Goal: Transaction & Acquisition: Purchase product/service

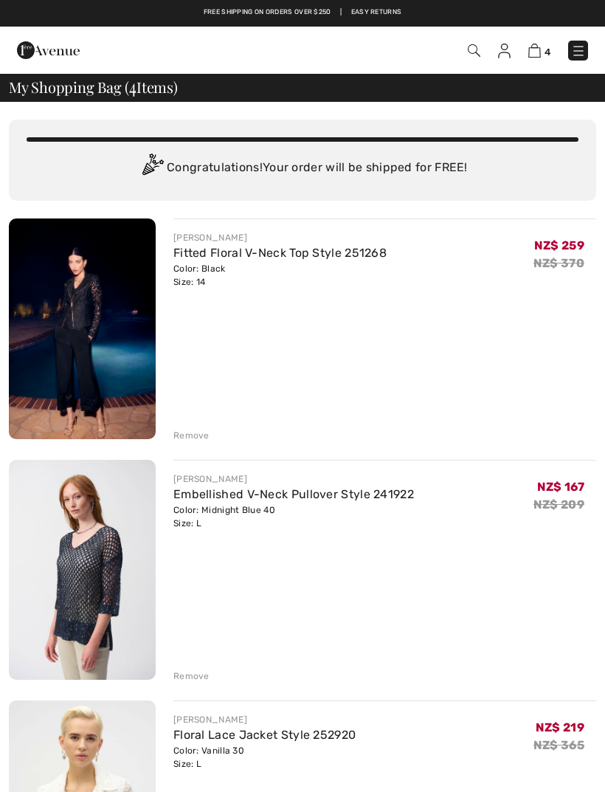
click at [185, 440] on div "Remove" at bounding box center [191, 435] width 36 height 13
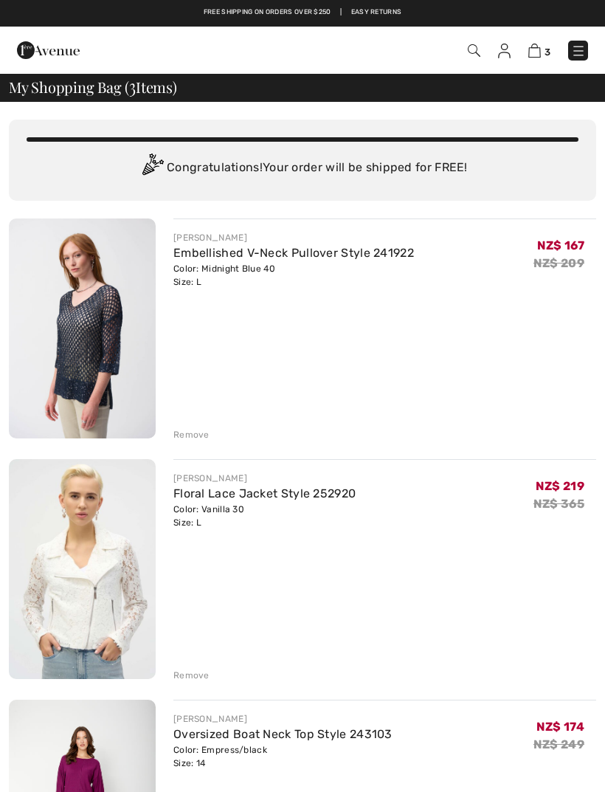
click at [41, 50] on img at bounding box center [48, 50] width 63 height 30
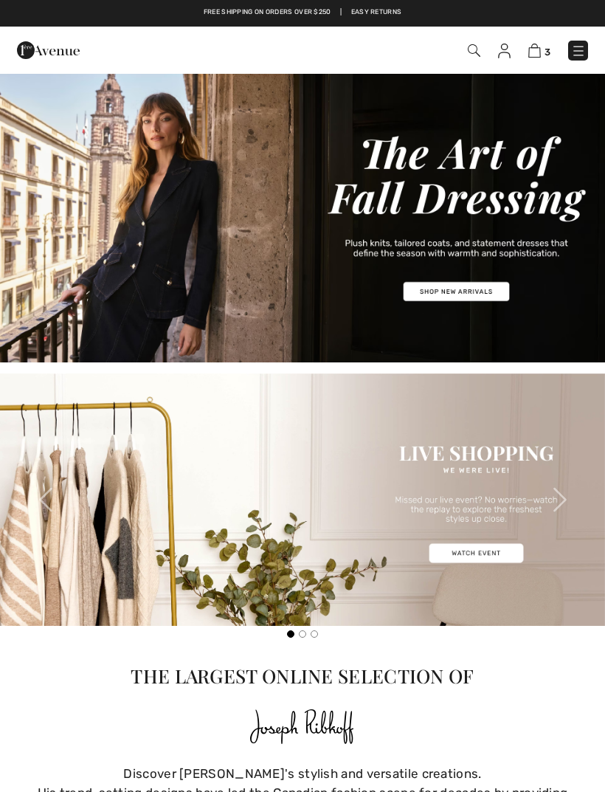
click at [581, 48] on img at bounding box center [578, 51] width 15 height 15
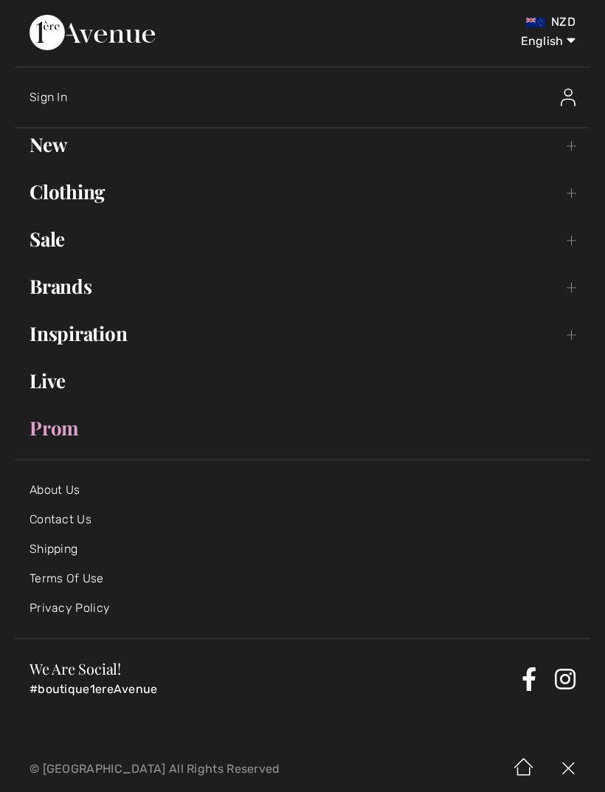
click at [64, 201] on link "Clothing Toggle submenu" at bounding box center [302, 192] width 575 height 32
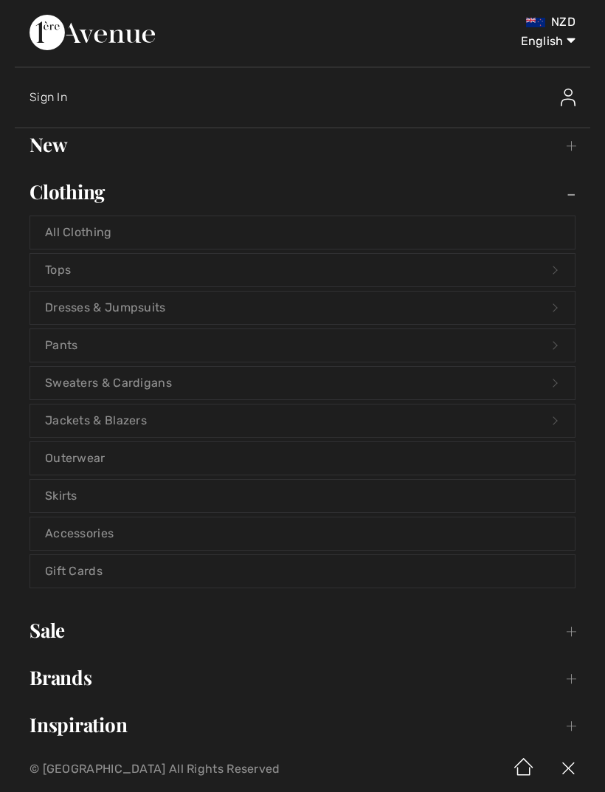
click at [63, 419] on link "Jackets & Blazers Open submenu" at bounding box center [302, 420] width 545 height 32
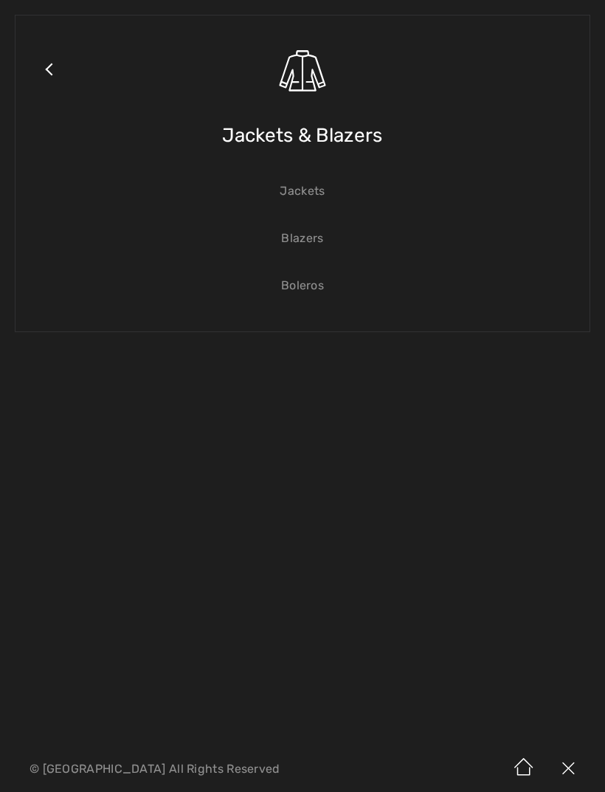
click at [303, 183] on link "Jackets" at bounding box center [302, 191] width 545 height 32
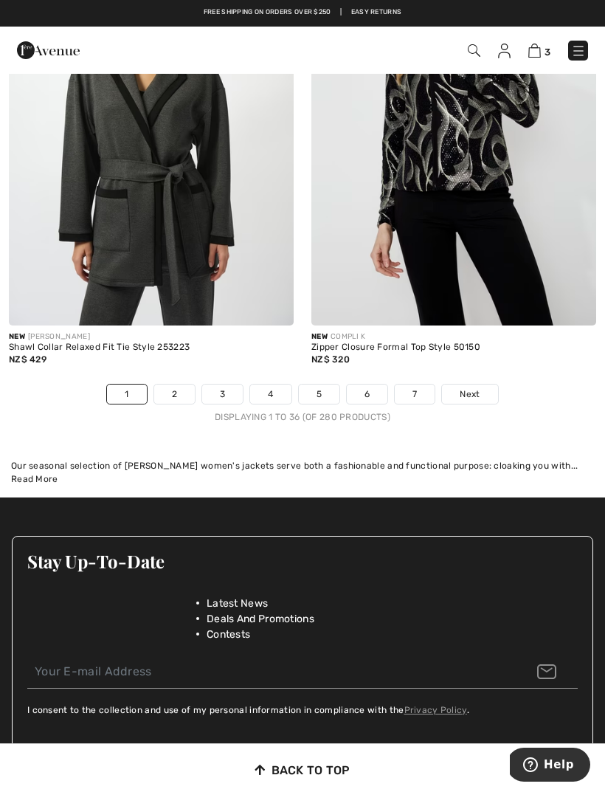
scroll to position [8971, 0]
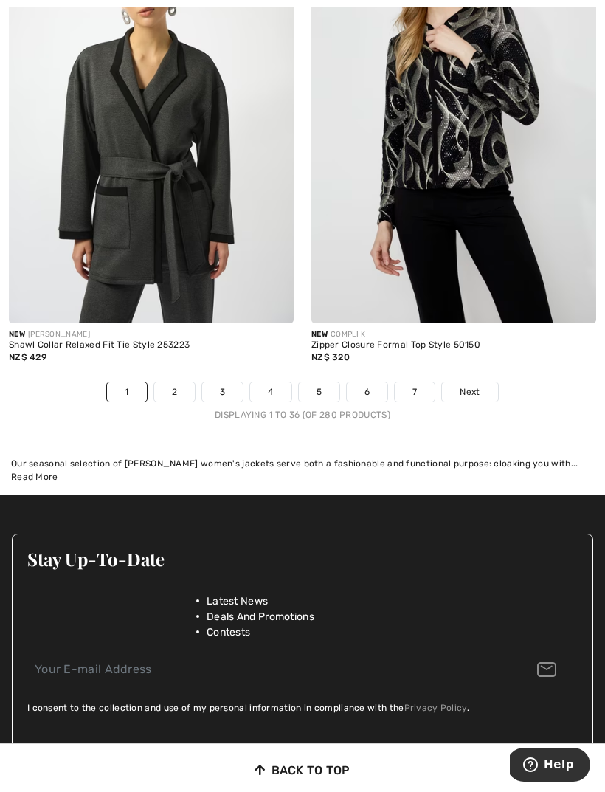
click at [166, 386] on link "2" at bounding box center [174, 391] width 41 height 19
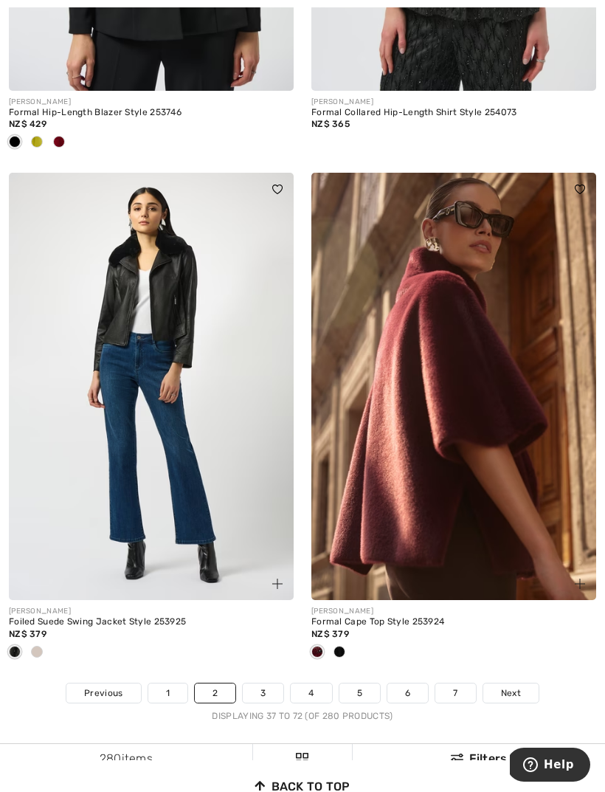
scroll to position [8696, 0]
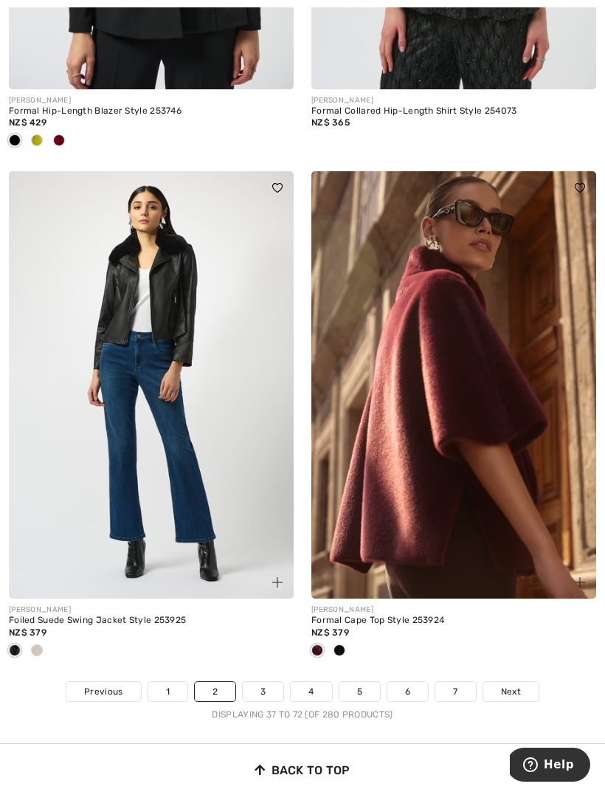
click at [252, 682] on link "3" at bounding box center [263, 691] width 41 height 19
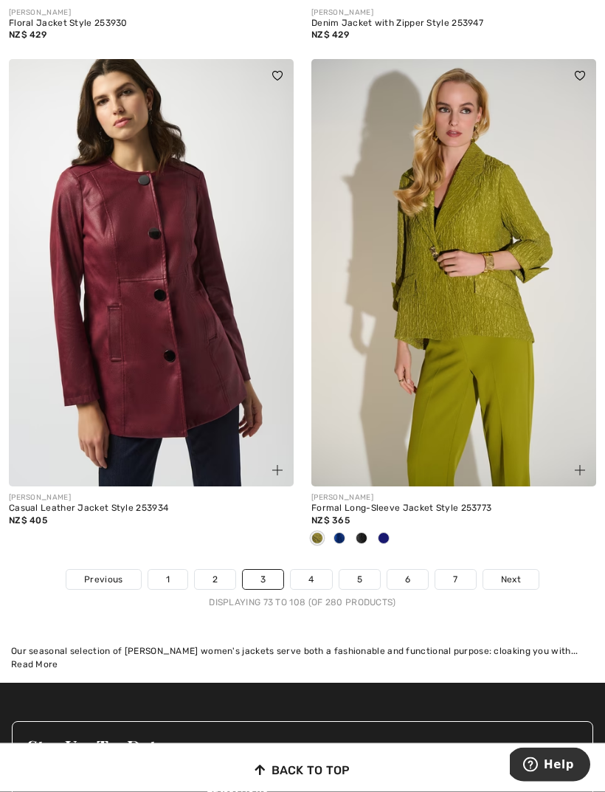
scroll to position [8768, 0]
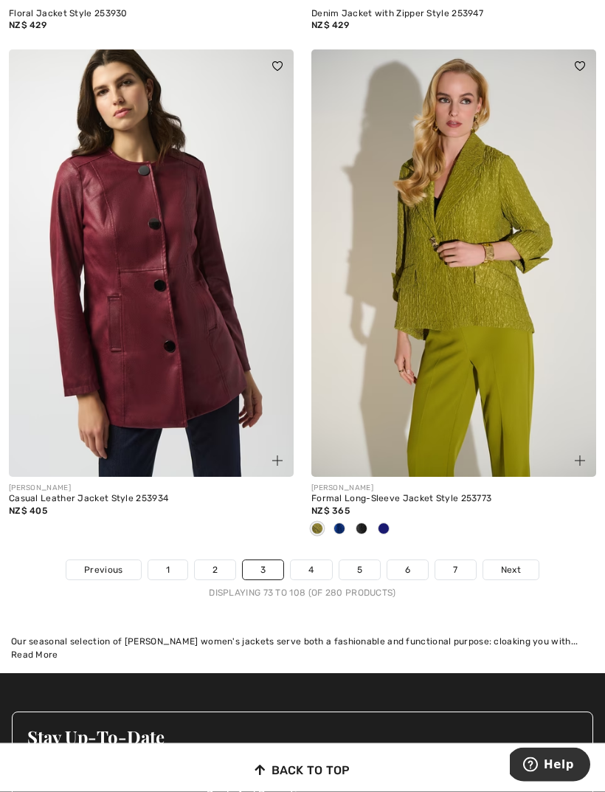
click at [305, 561] on link "4" at bounding box center [311, 570] width 41 height 19
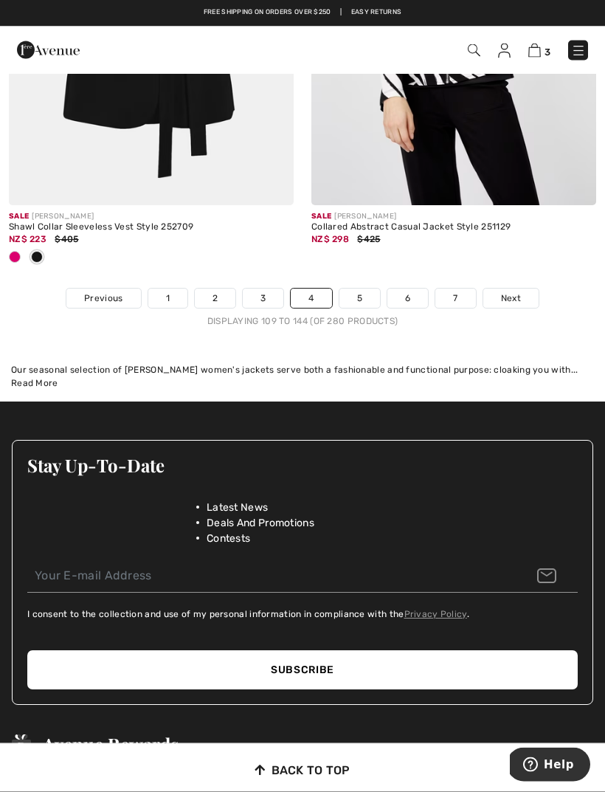
scroll to position [9016, 0]
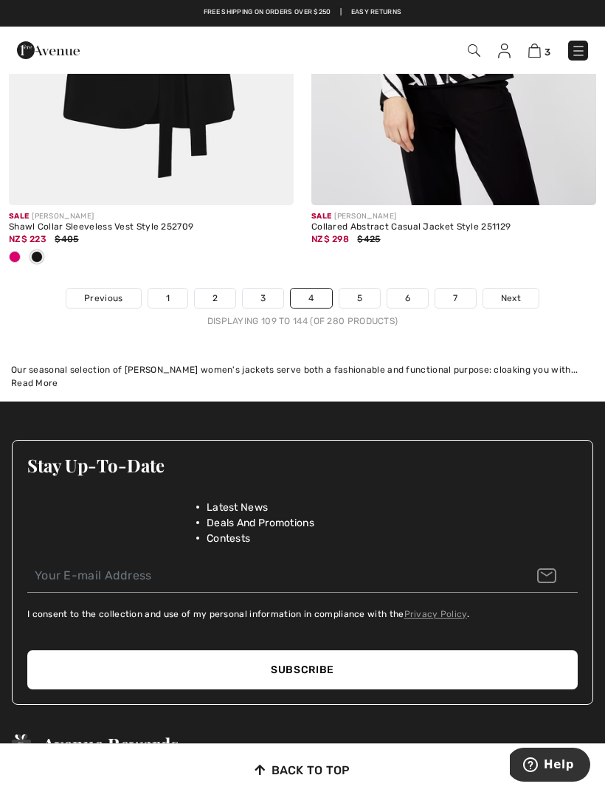
click at [357, 293] on link "5" at bounding box center [359, 297] width 41 height 19
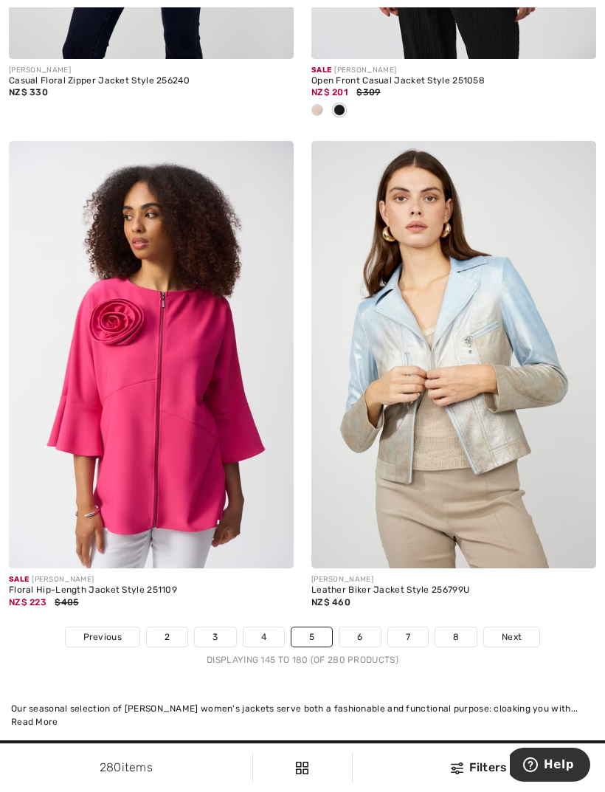
scroll to position [8908, 0]
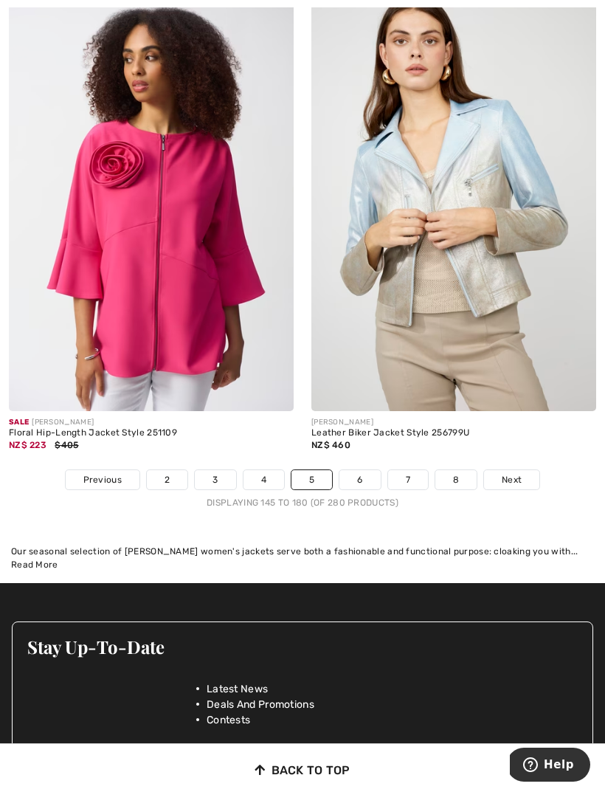
click at [355, 474] on link "6" at bounding box center [359, 479] width 41 height 19
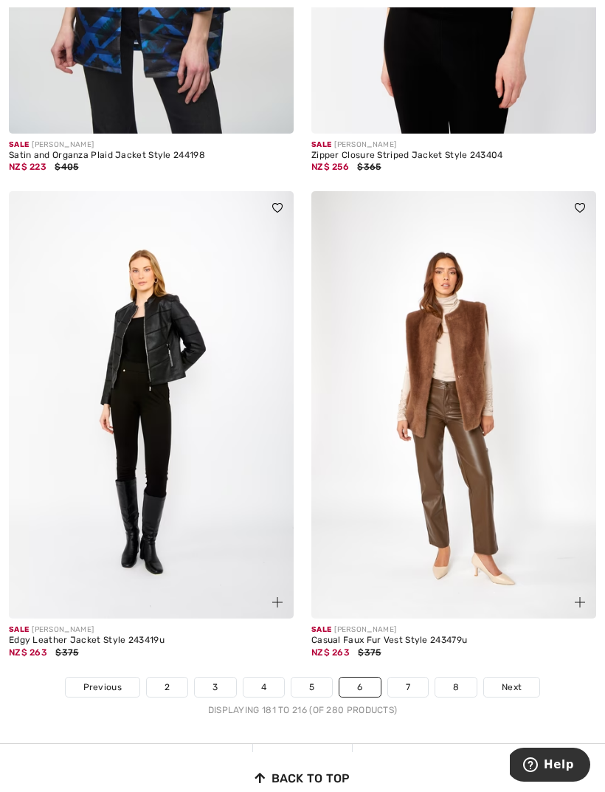
scroll to position [8680, 0]
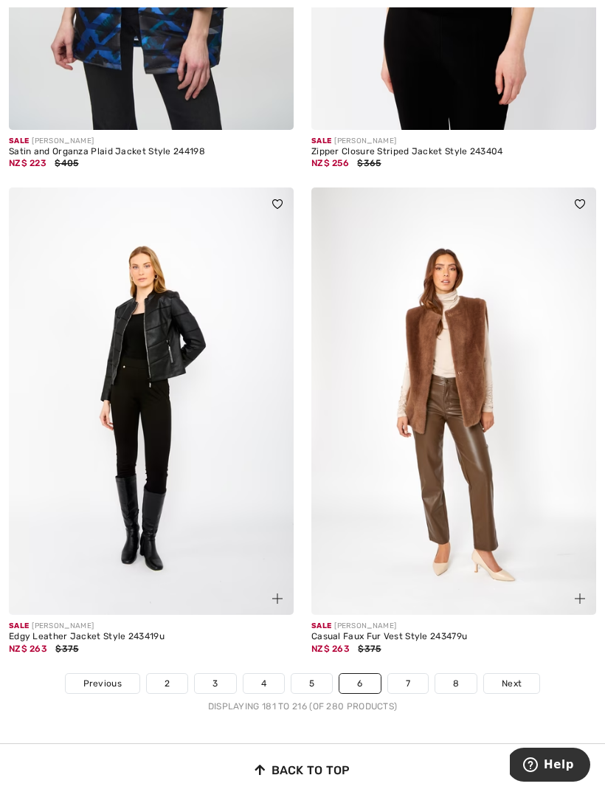
click at [413, 674] on link "7" at bounding box center [408, 683] width 40 height 19
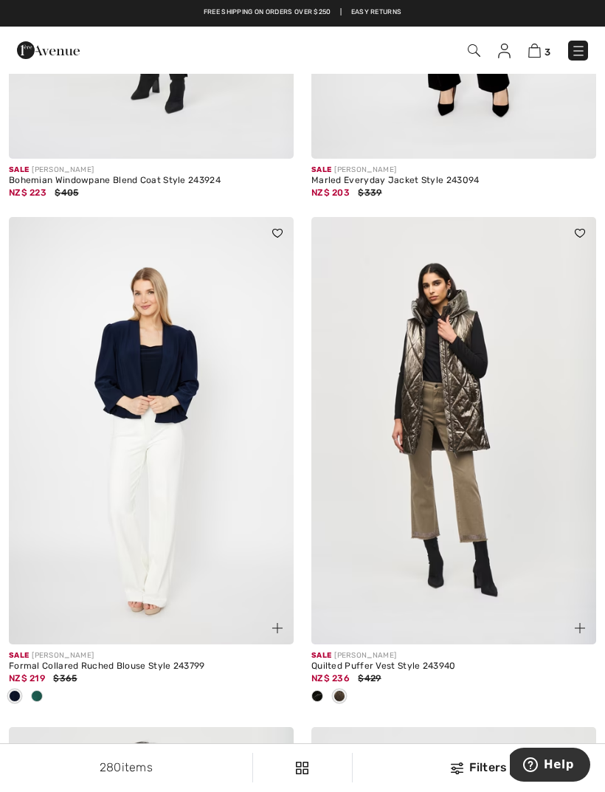
scroll to position [7072, 0]
click at [316, 691] on span at bounding box center [317, 697] width 12 height 12
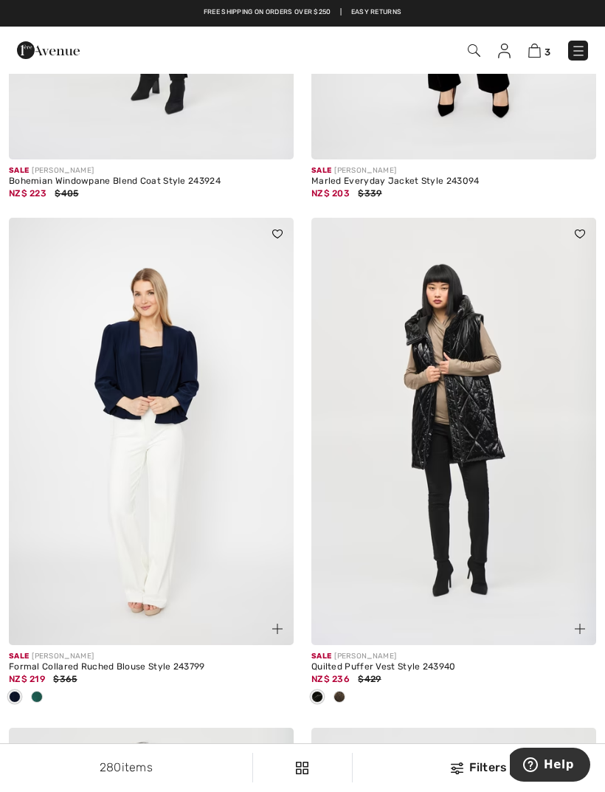
click at [475, 44] on img at bounding box center [474, 50] width 13 height 13
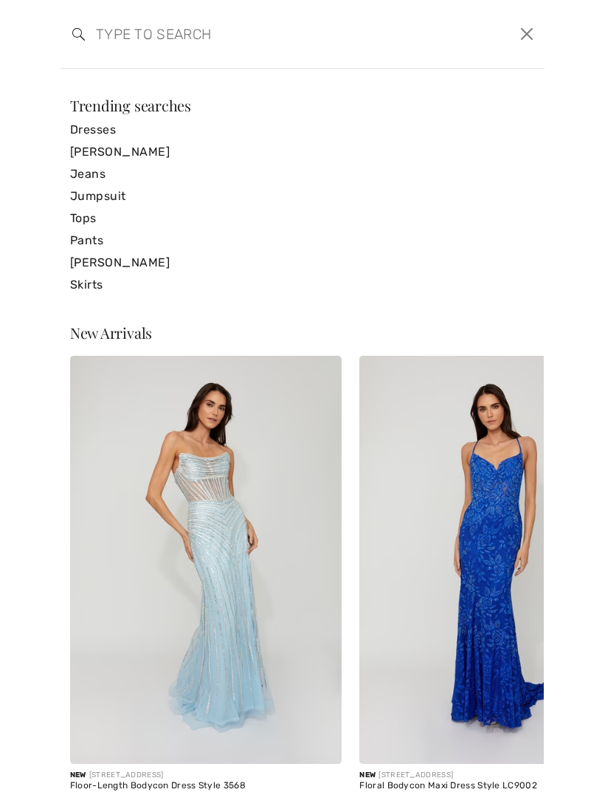
click at [119, 52] on input "search" at bounding box center [251, 34] width 332 height 44
type input "D"
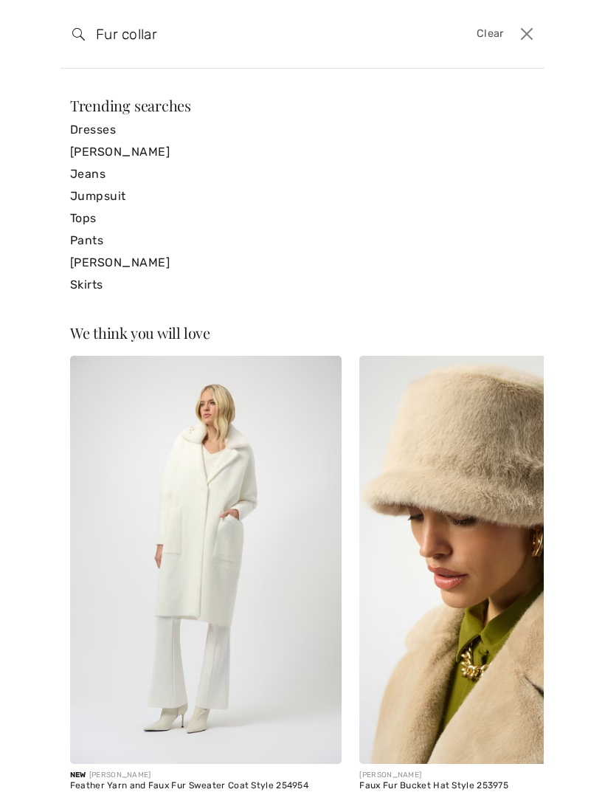
type input "Fur collar"
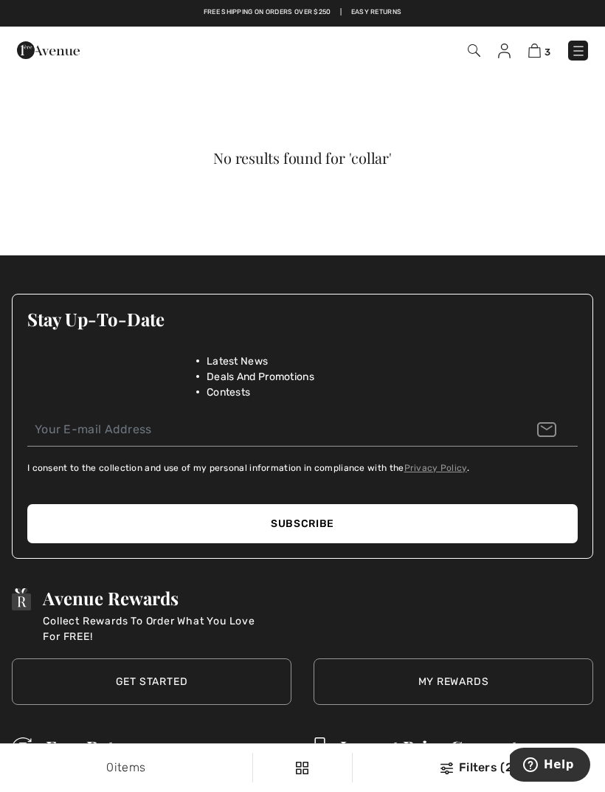
click at [471, 46] on img at bounding box center [474, 50] width 13 height 13
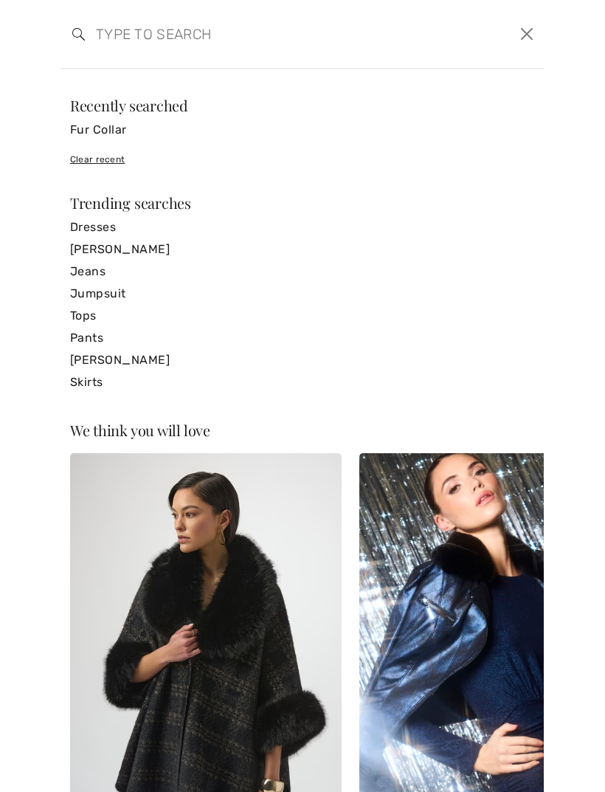
click at [117, 45] on input "search" at bounding box center [251, 34] width 332 height 44
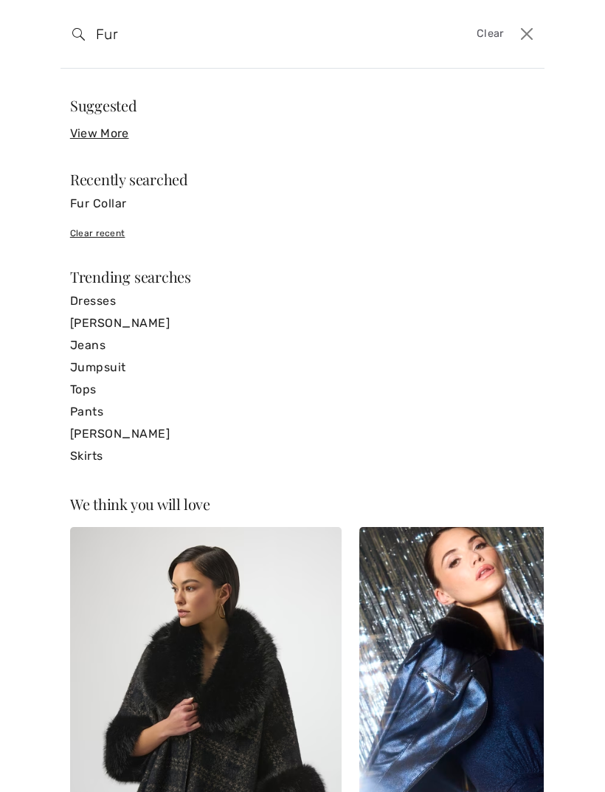
type input "Fur"
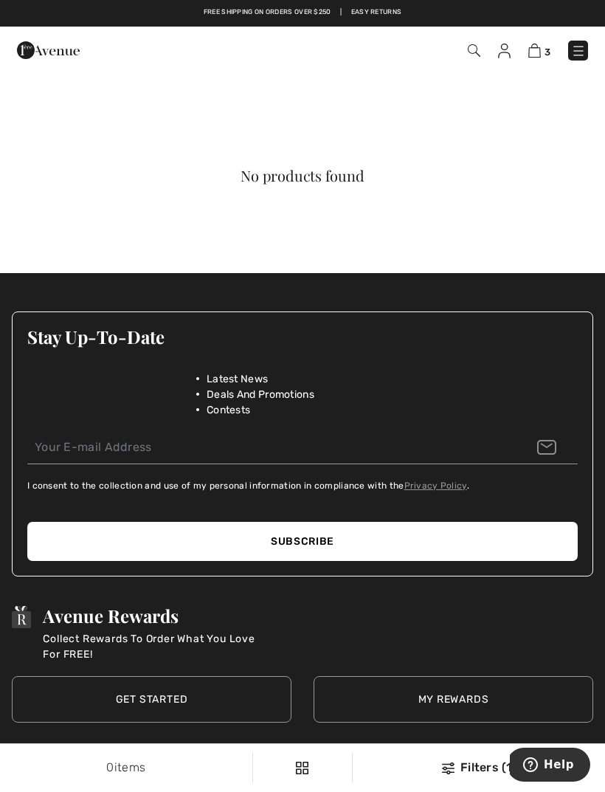
click at [581, 49] on img at bounding box center [578, 51] width 15 height 15
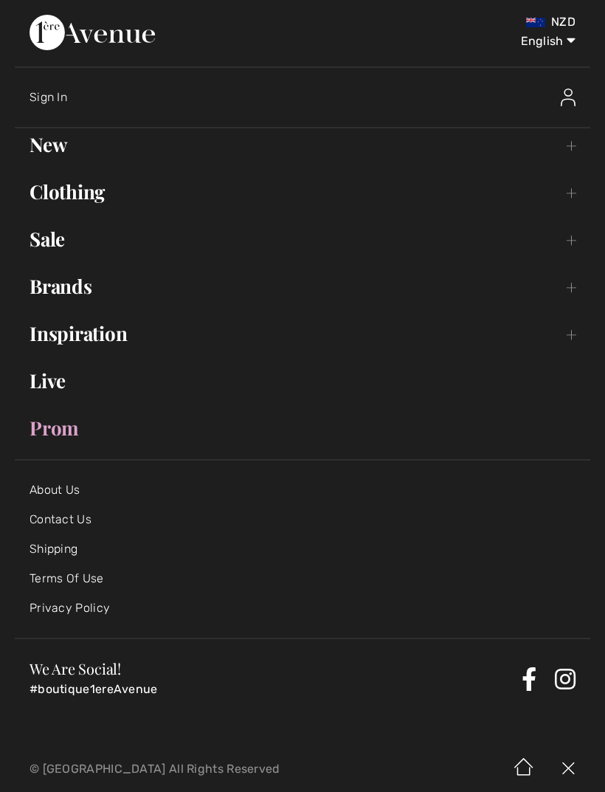
click at [46, 151] on link "New Toggle submenu" at bounding box center [302, 144] width 575 height 32
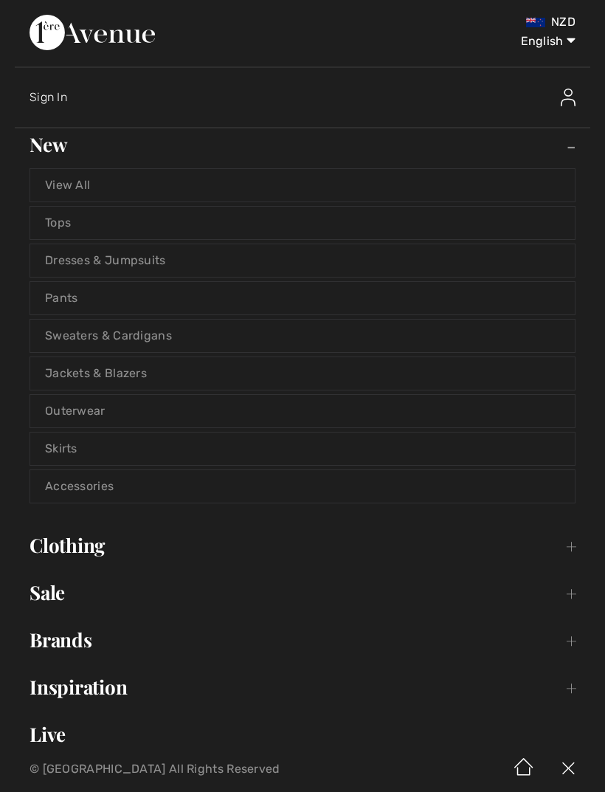
click at [59, 373] on link "Jackets & Blazers" at bounding box center [302, 373] width 545 height 32
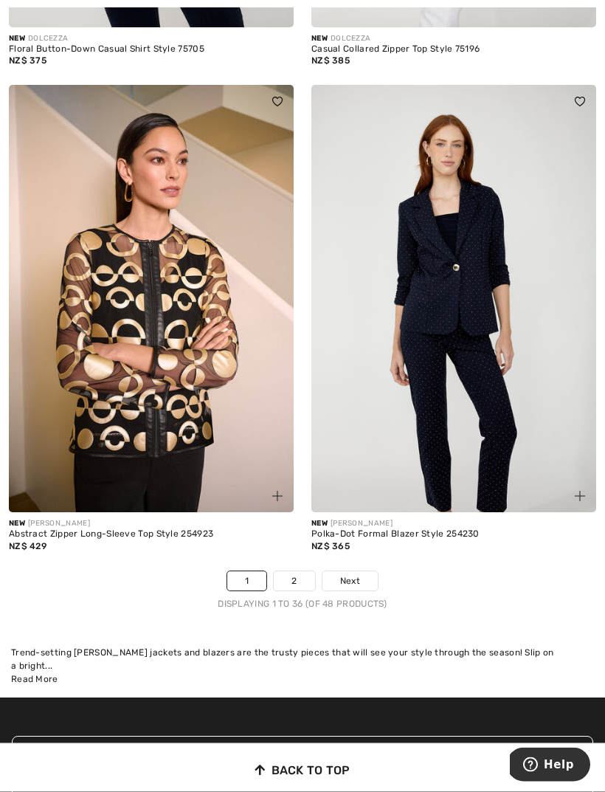
scroll to position [8831, 0]
click at [288, 574] on link "2" at bounding box center [294, 580] width 41 height 19
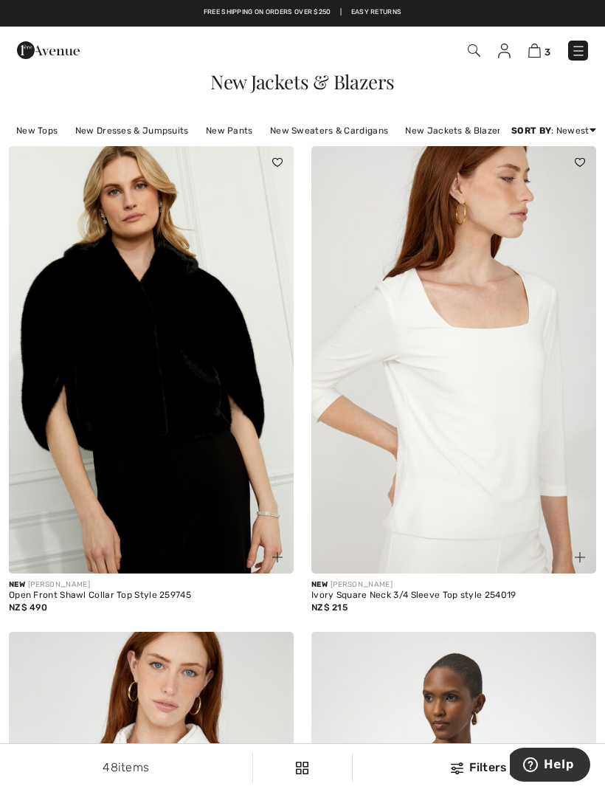
click at [578, 58] on img at bounding box center [578, 51] width 15 height 15
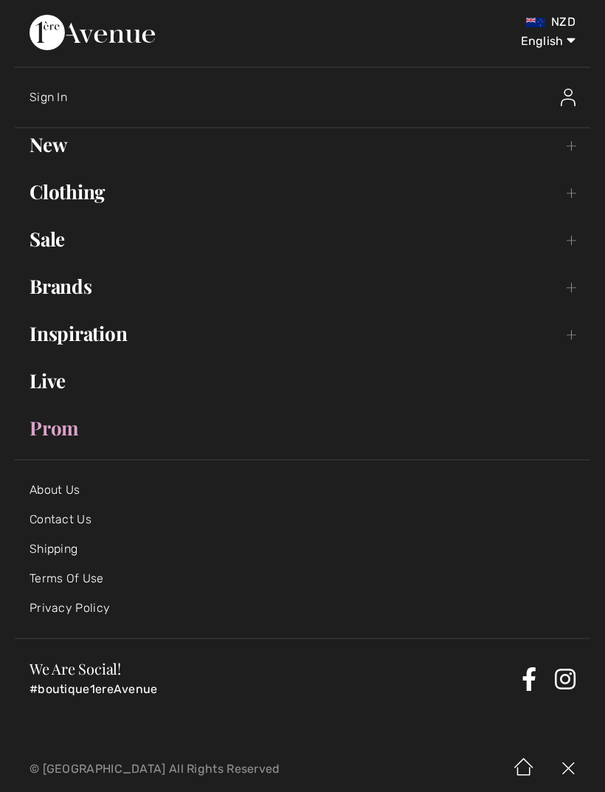
click at [563, 291] on link "Brands Open submenu" at bounding box center [302, 286] width 575 height 32
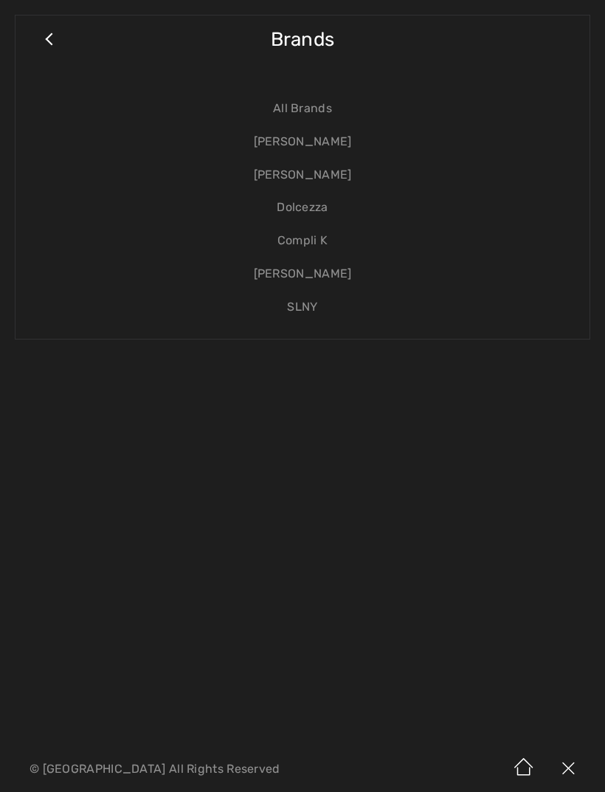
click at [294, 136] on link "[PERSON_NAME]" at bounding box center [302, 141] width 545 height 33
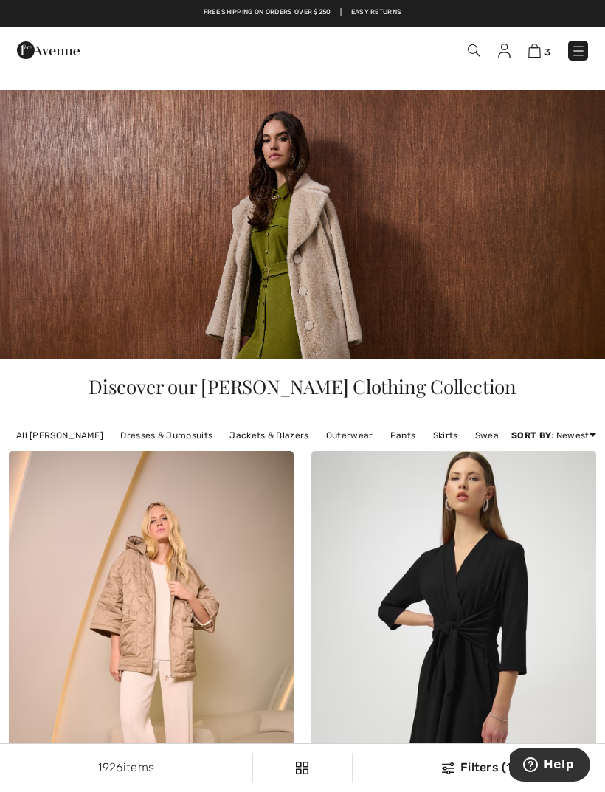
click at [251, 439] on link "Jackets & Blazers" at bounding box center [269, 435] width 94 height 19
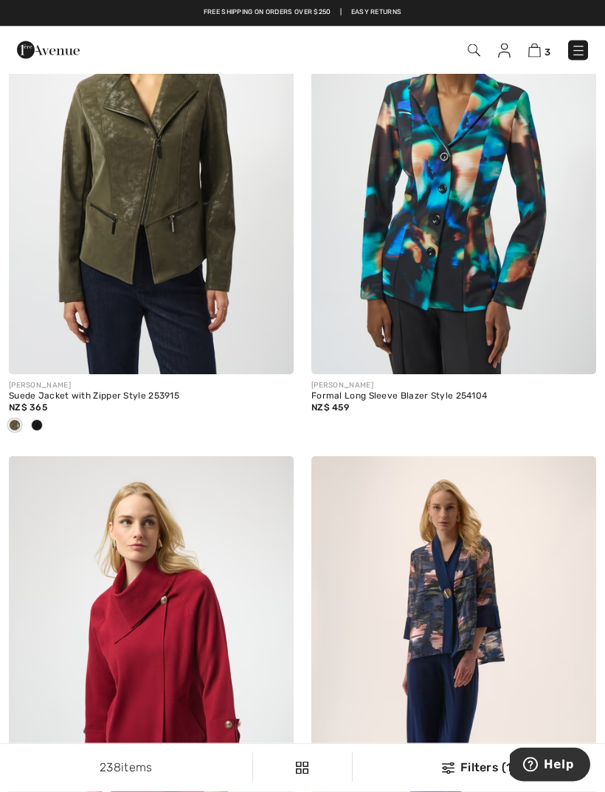
scroll to position [4781, 0]
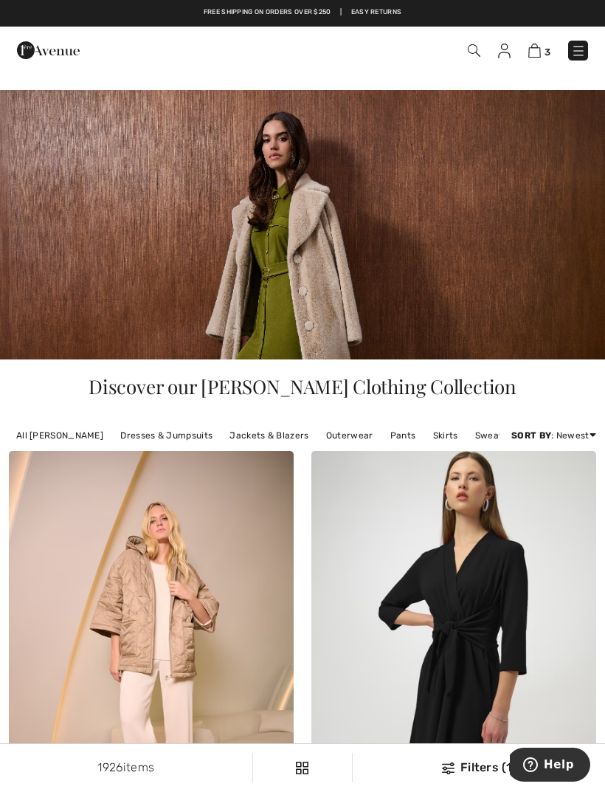
click at [333, 434] on link "Outerwear" at bounding box center [350, 435] width 62 height 19
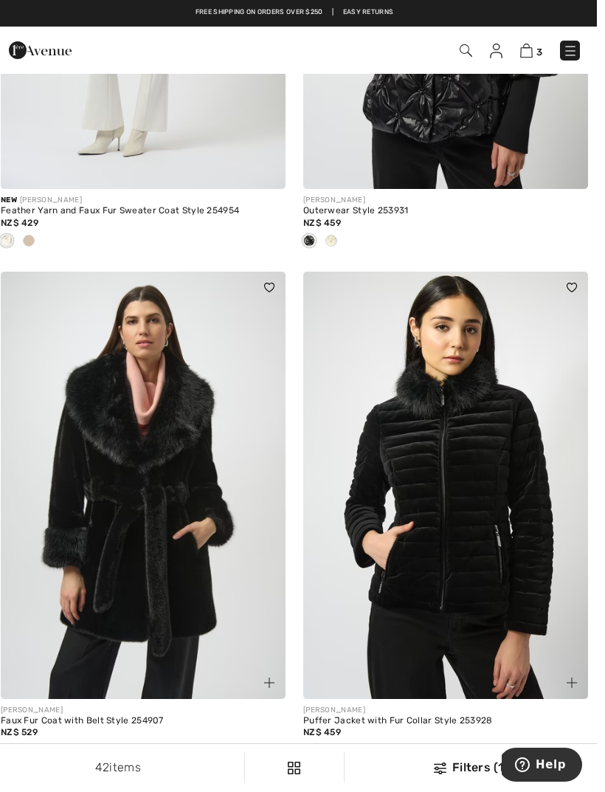
scroll to position [981, 0]
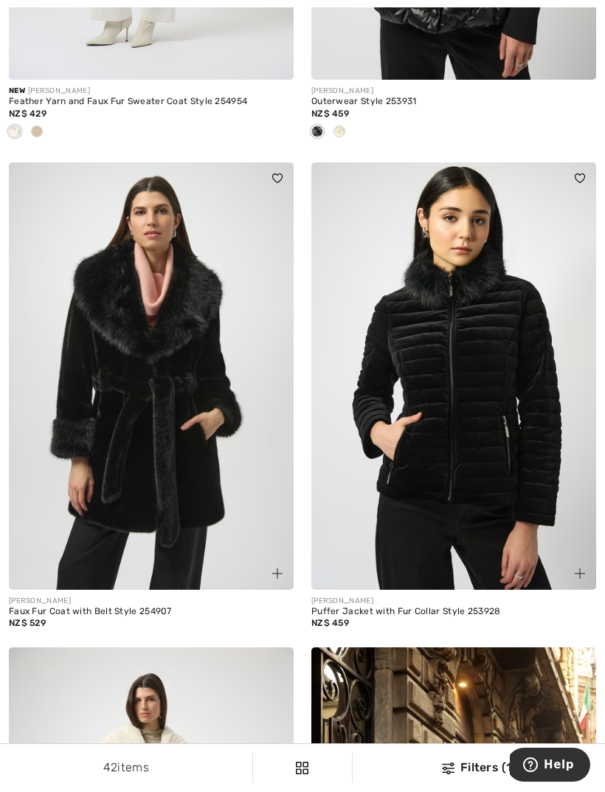
click at [401, 610] on div "Puffer Jacket with Fur Collar Style 253928" at bounding box center [453, 611] width 285 height 10
click at [393, 482] on img at bounding box center [453, 375] width 285 height 427
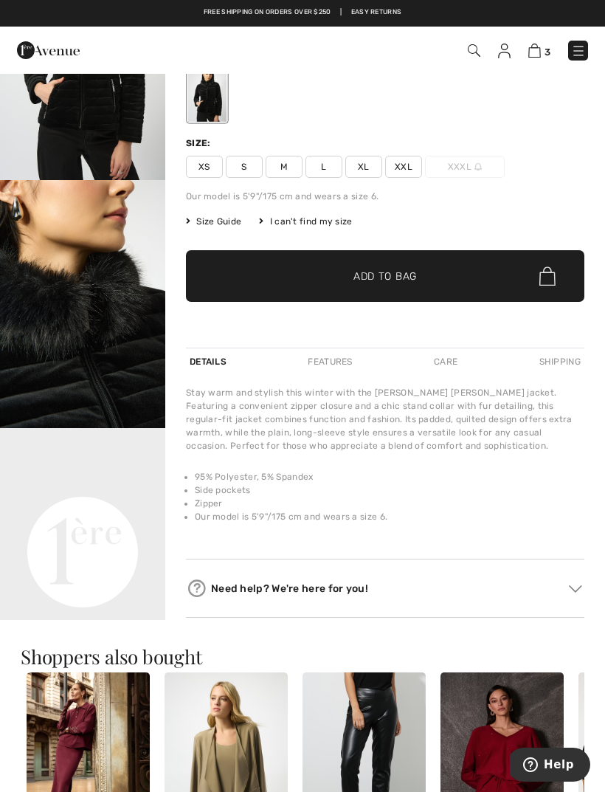
scroll to position [137, 0]
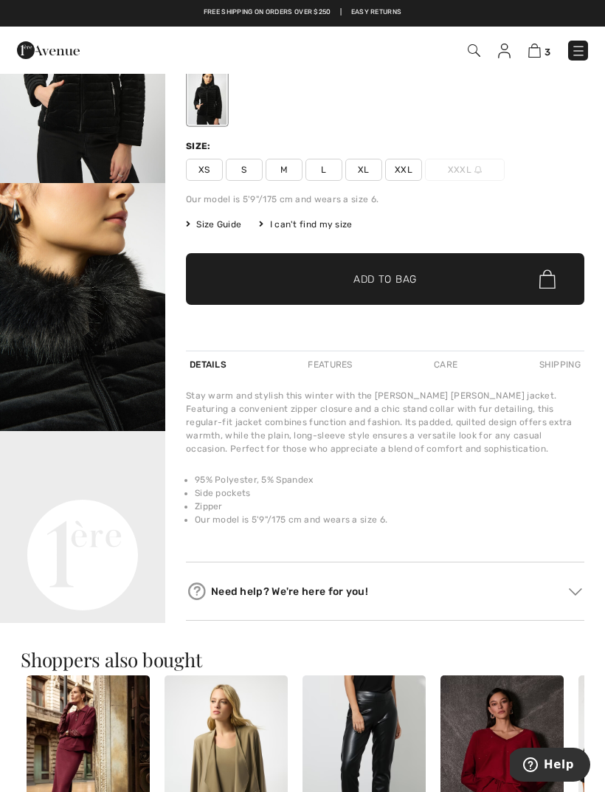
click at [355, 363] on div "Features" at bounding box center [330, 364] width 52 height 27
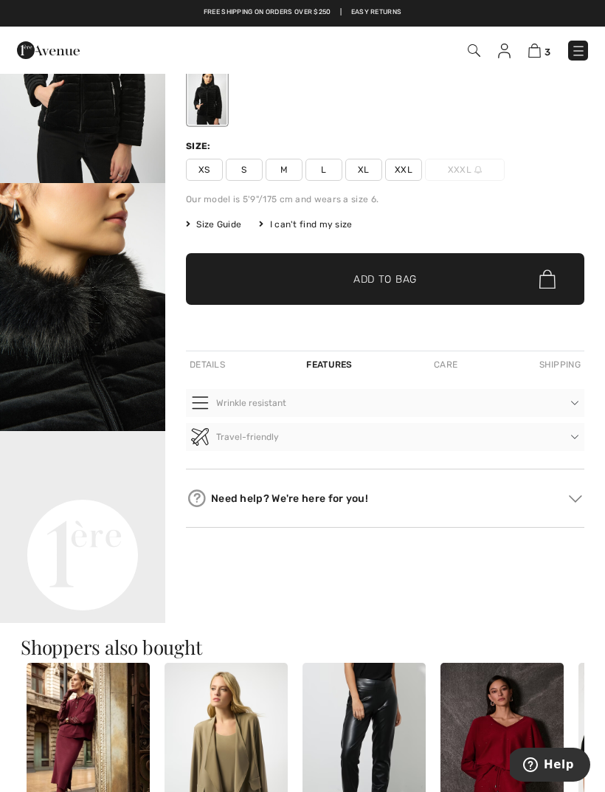
click at [218, 369] on div "Details" at bounding box center [207, 364] width 43 height 27
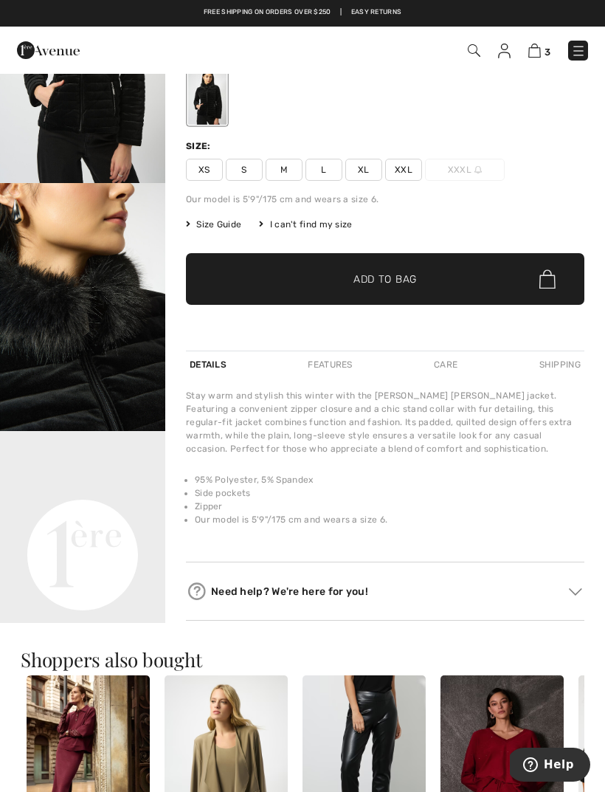
click at [61, 150] on img "1 / 6" at bounding box center [82, 59] width 165 height 248
click at [358, 165] on span "XL" at bounding box center [363, 170] width 37 height 22
click at [365, 269] on span "✔ Added to Bag Add to Bag" at bounding box center [385, 279] width 398 height 52
click at [534, 57] on img at bounding box center [534, 51] width 13 height 14
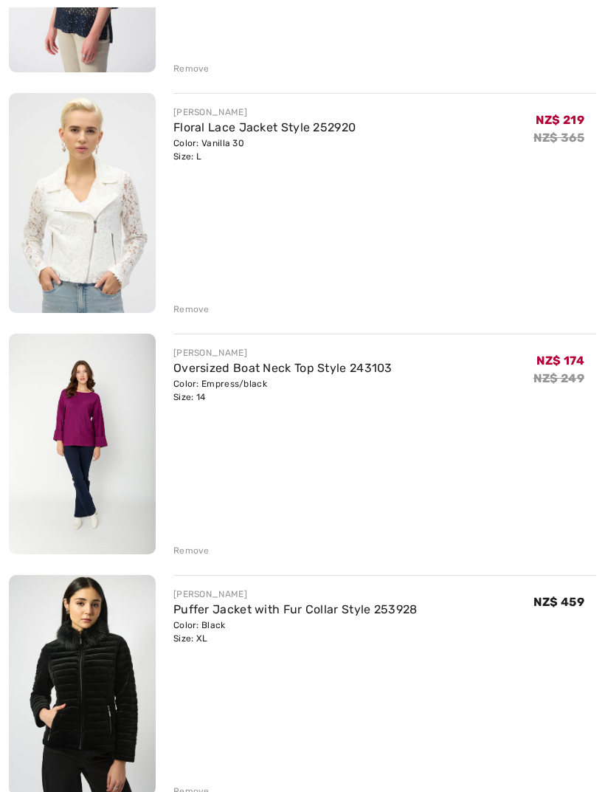
scroll to position [367, 0]
click at [194, 313] on div "Remove" at bounding box center [191, 308] width 36 height 13
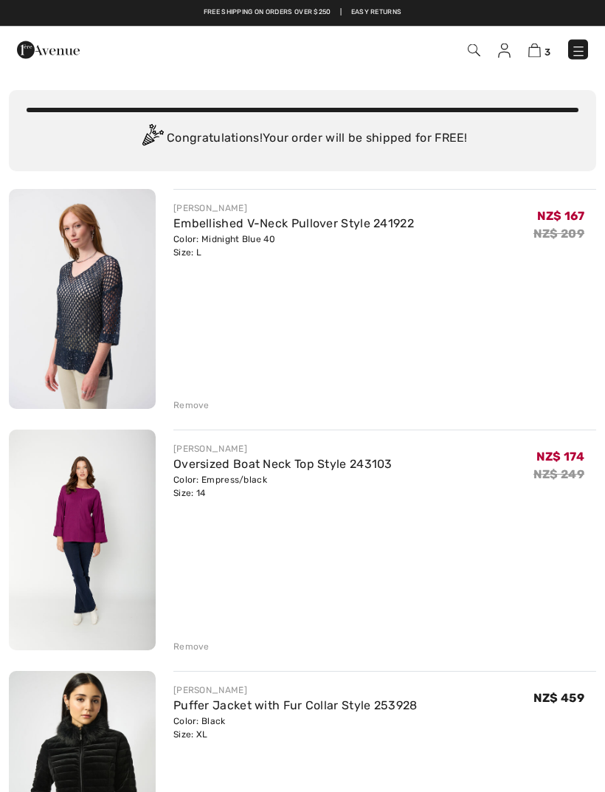
scroll to position [0, 0]
